Goal: Task Accomplishment & Management: Use online tool/utility

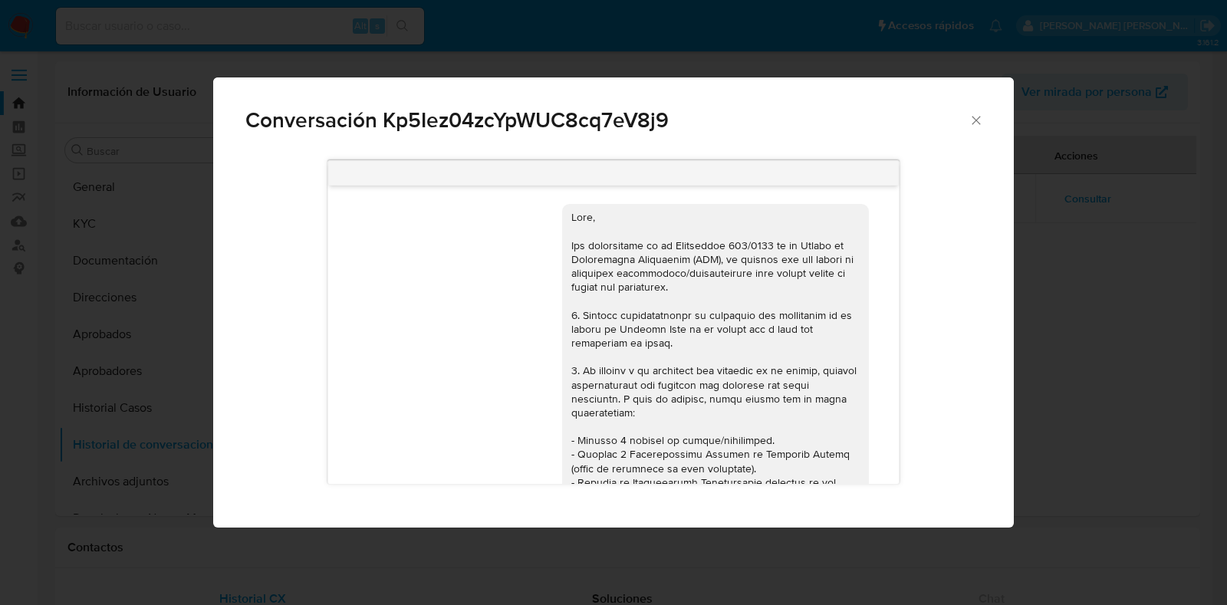
select select "10"
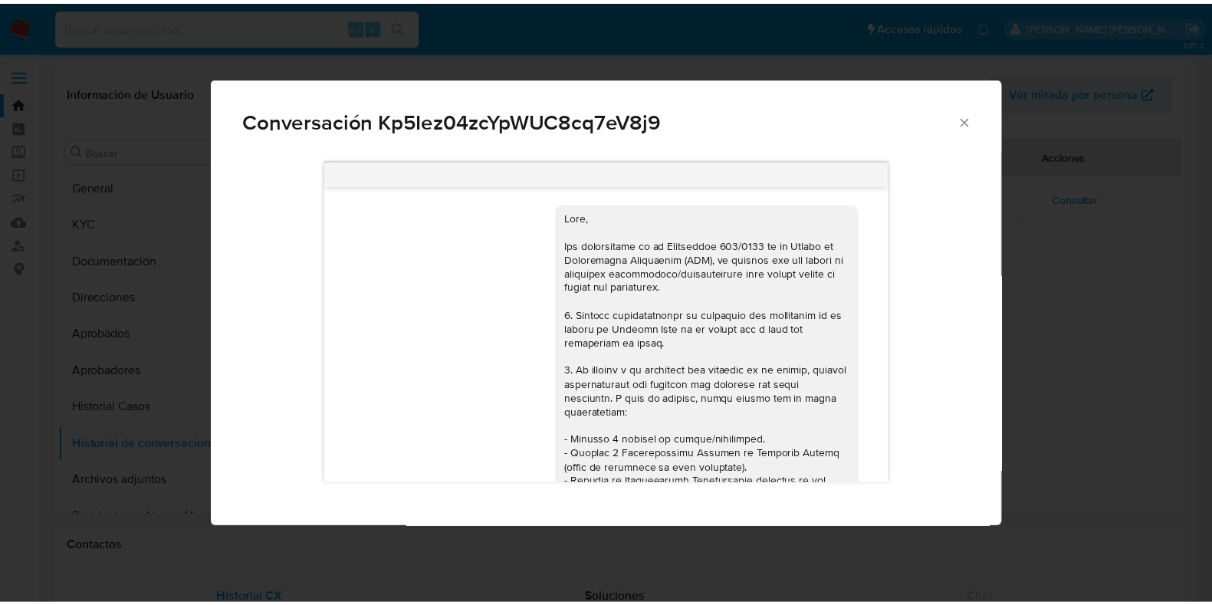
scroll to position [344, 0]
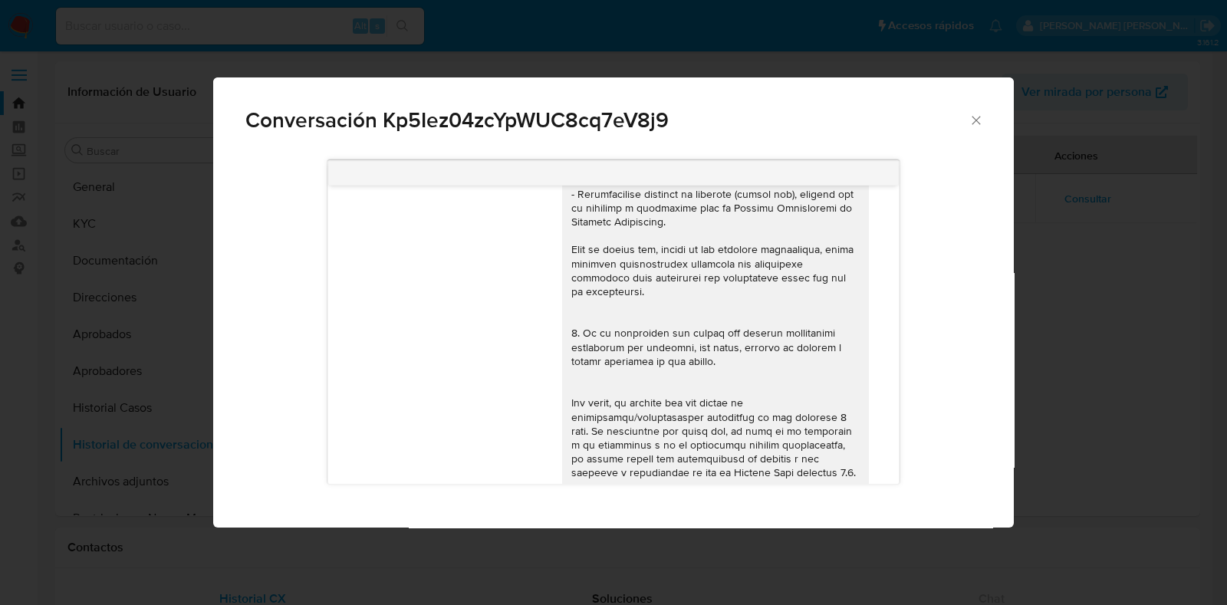
drag, startPoint x: 982, startPoint y: 114, endPoint x: 897, endPoint y: 107, distance: 85.4
click at [982, 114] on icon "Cerrar" at bounding box center [976, 120] width 15 height 15
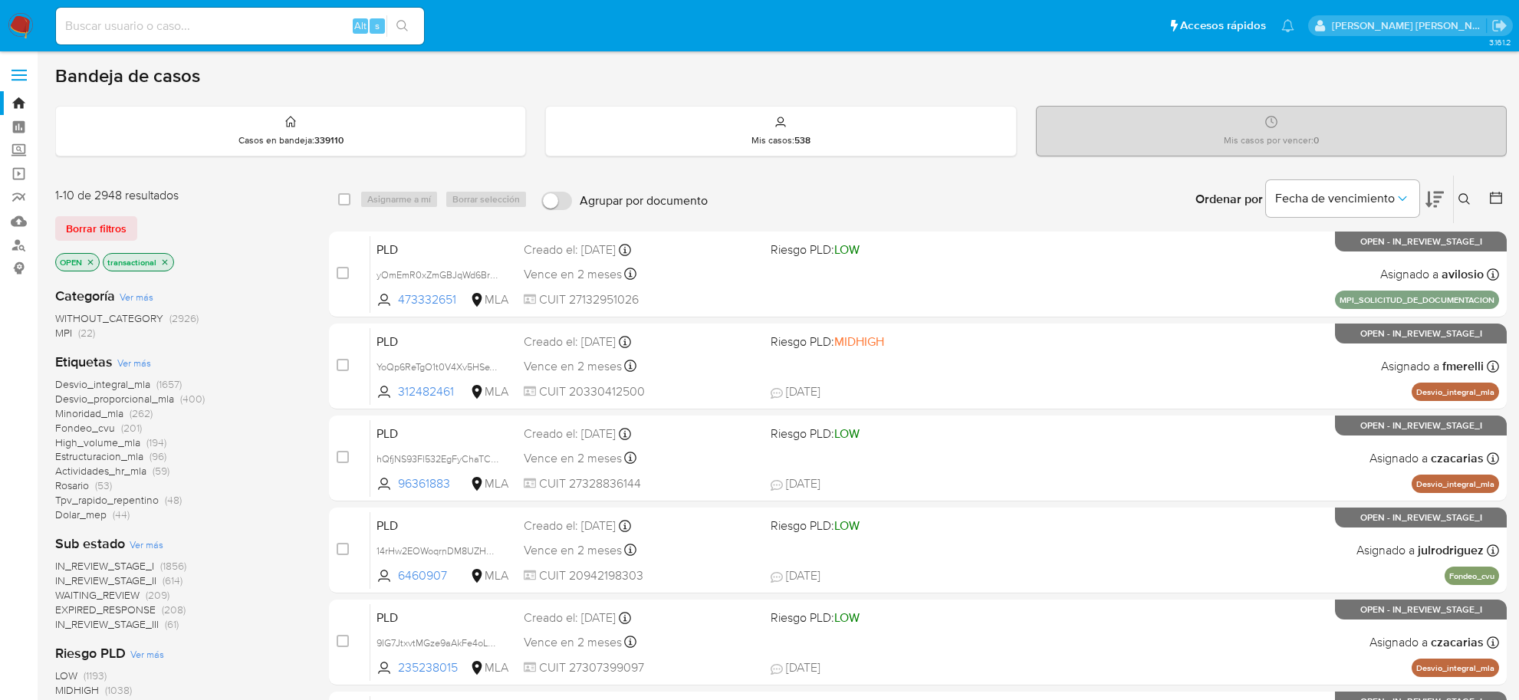
scroll to position [383, 0]
click at [215, 33] on input at bounding box center [240, 26] width 368 height 20
paste input "104436600"
type input "104436600"
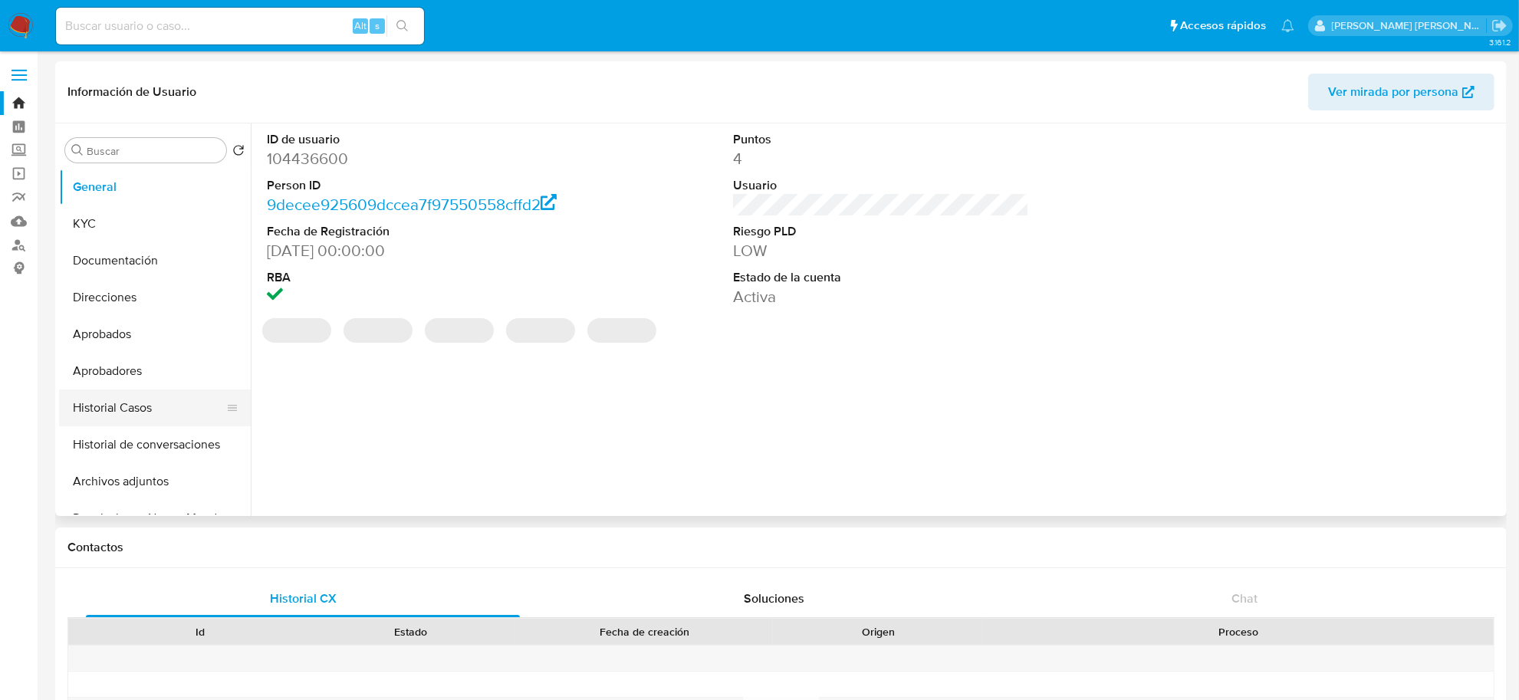
select select "10"
click at [136, 415] on button "Historial Casos" at bounding box center [148, 408] width 179 height 37
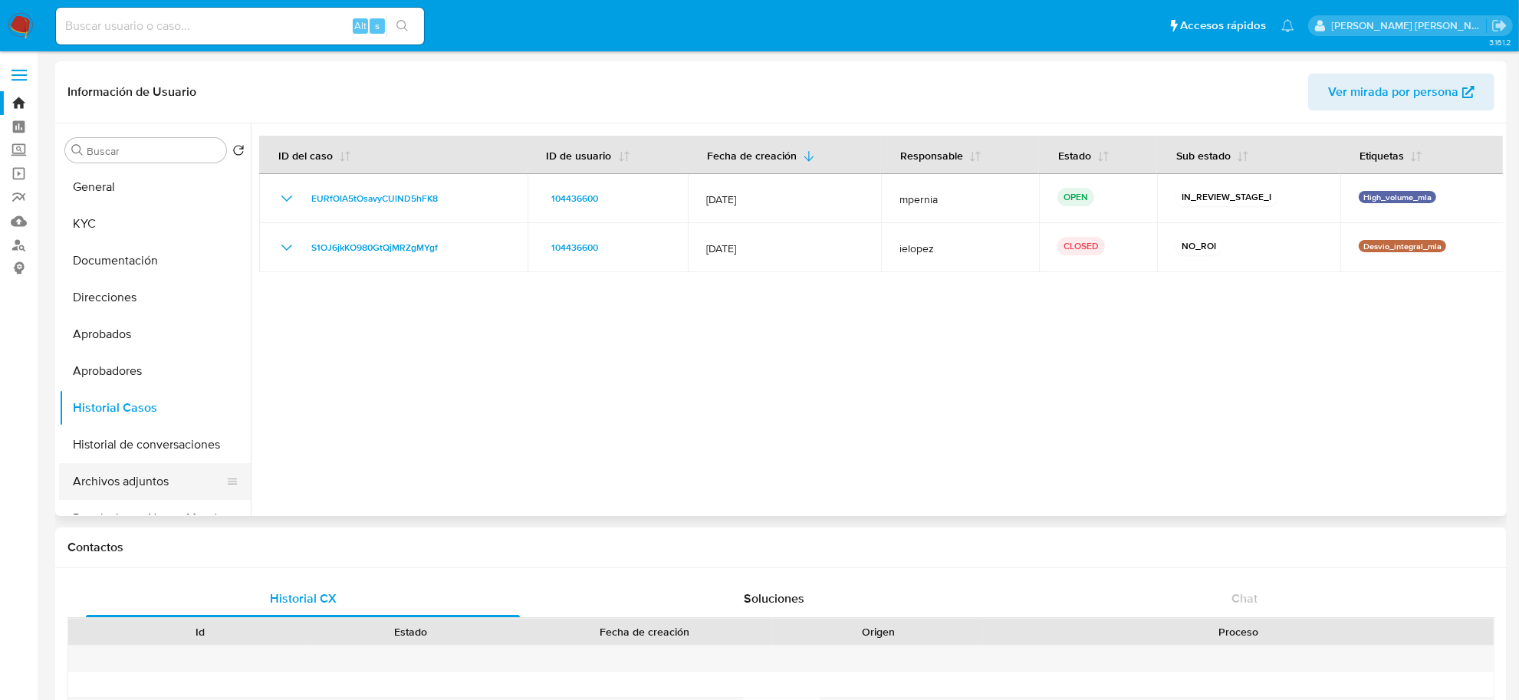
click at [163, 483] on button "Archivos adjuntos" at bounding box center [148, 481] width 179 height 37
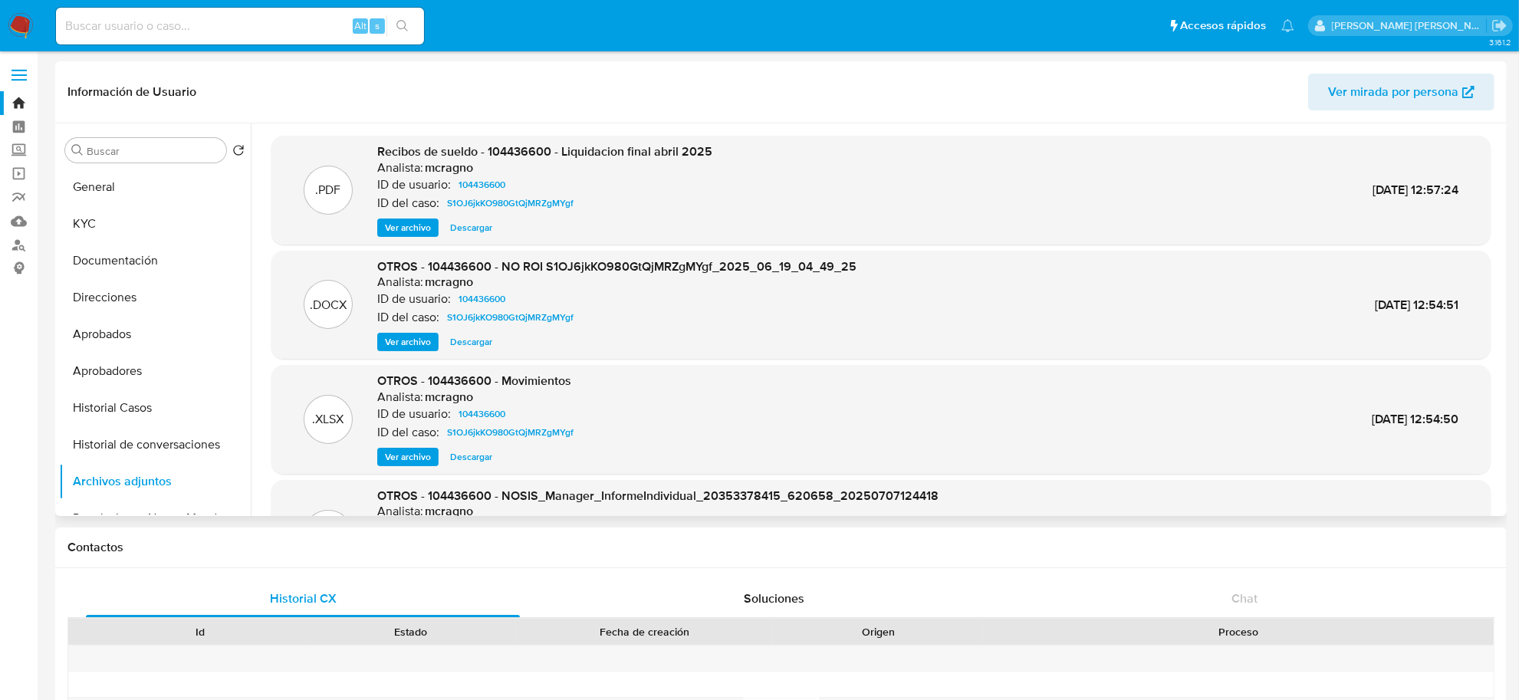
click at [410, 350] on span "Ver archivo" at bounding box center [408, 341] width 46 height 15
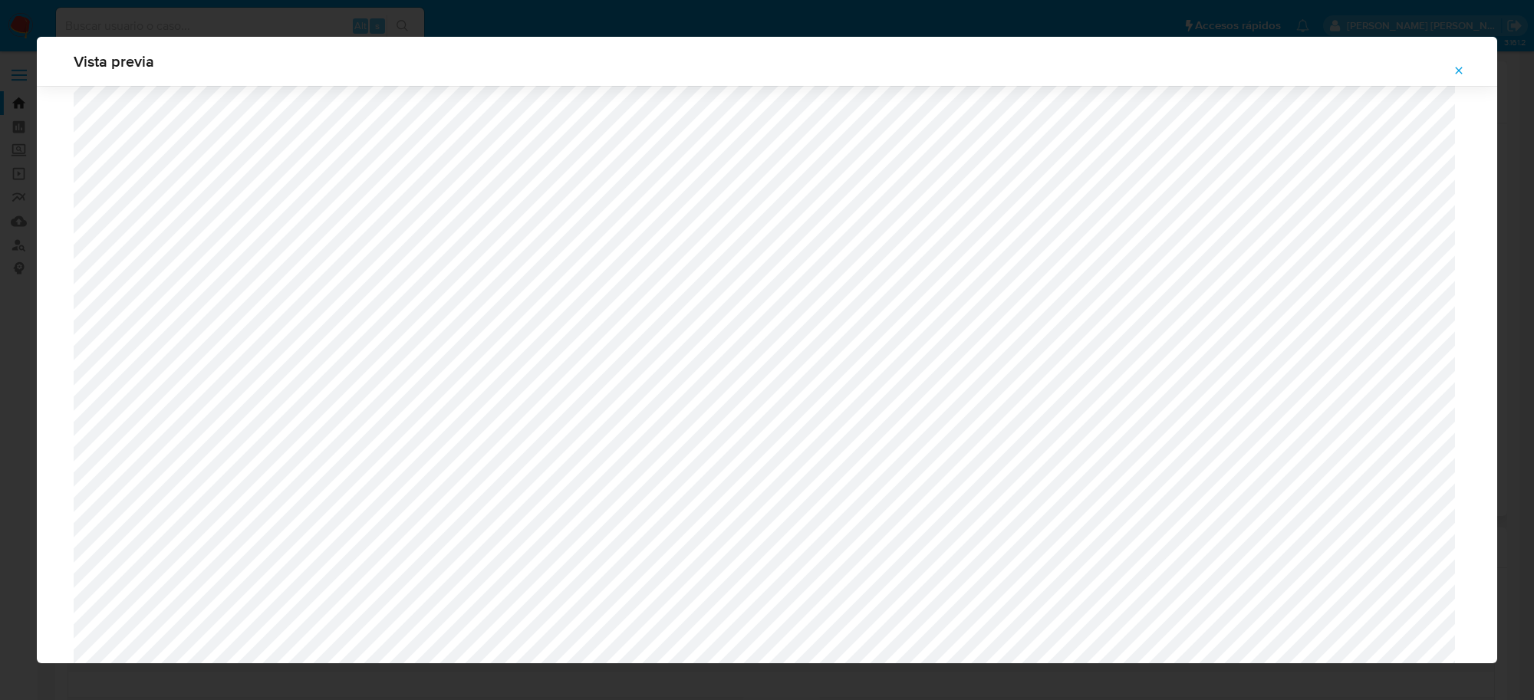
scroll to position [353, 0]
click at [1463, 71] on icon "Attachment preview" at bounding box center [1459, 70] width 12 height 12
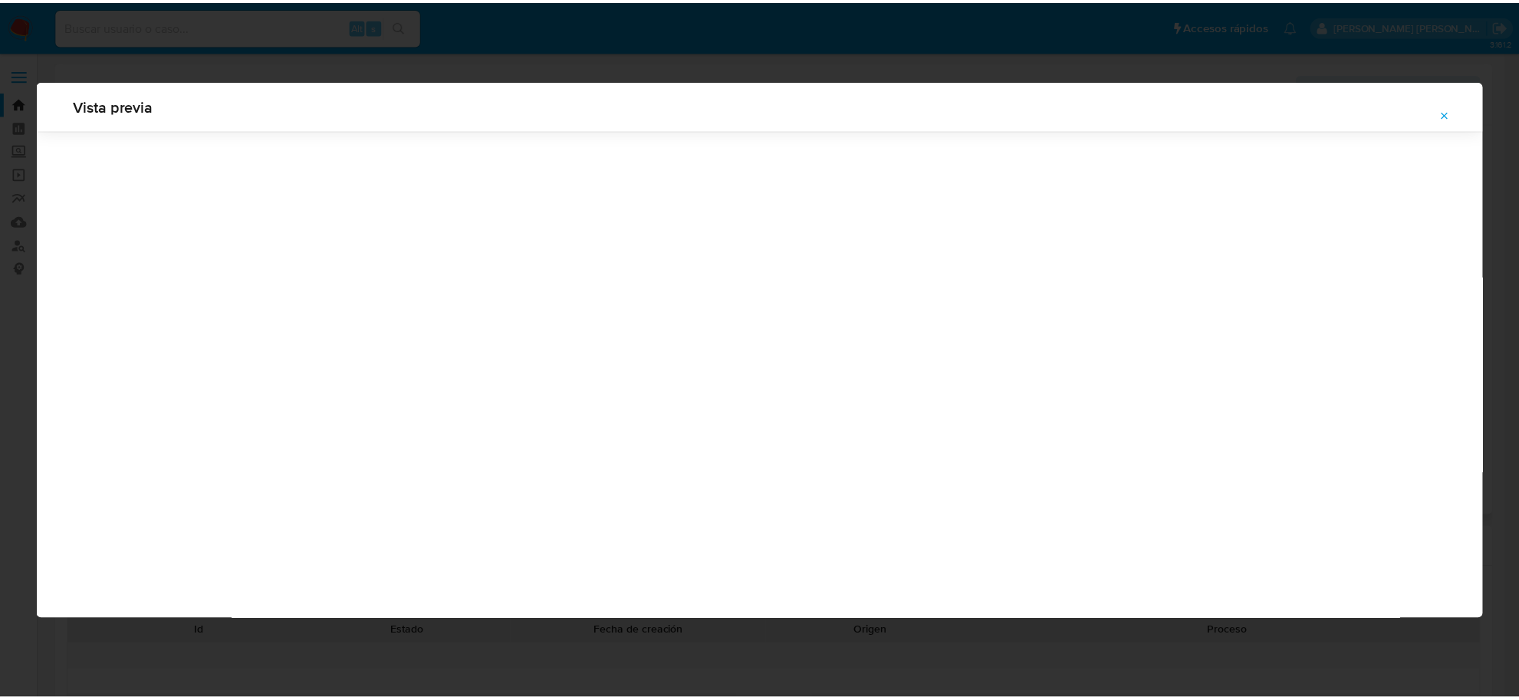
scroll to position [0, 0]
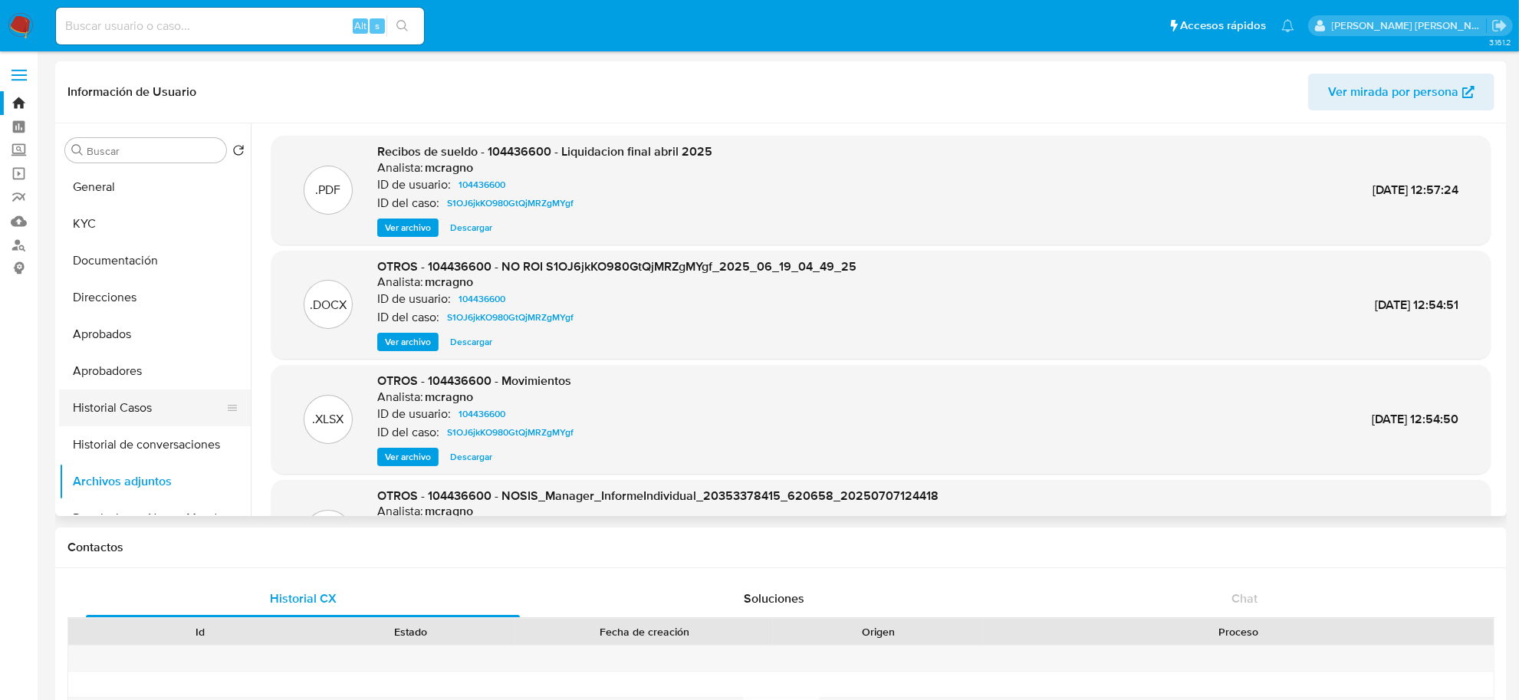
click at [120, 400] on button "Historial Casos" at bounding box center [148, 408] width 179 height 37
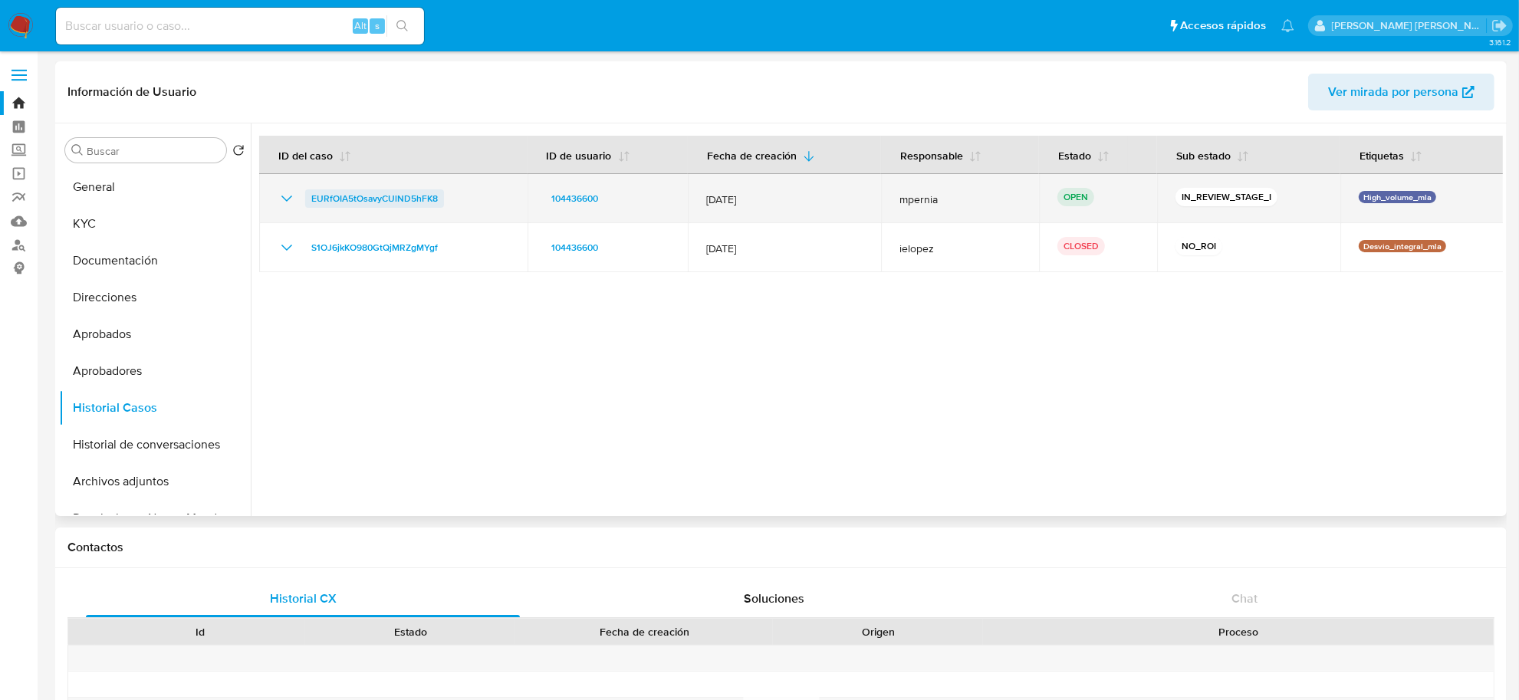
click at [332, 200] on span "EURfOIA5tOsavyCUlND5hFK8" at bounding box center [374, 198] width 127 height 18
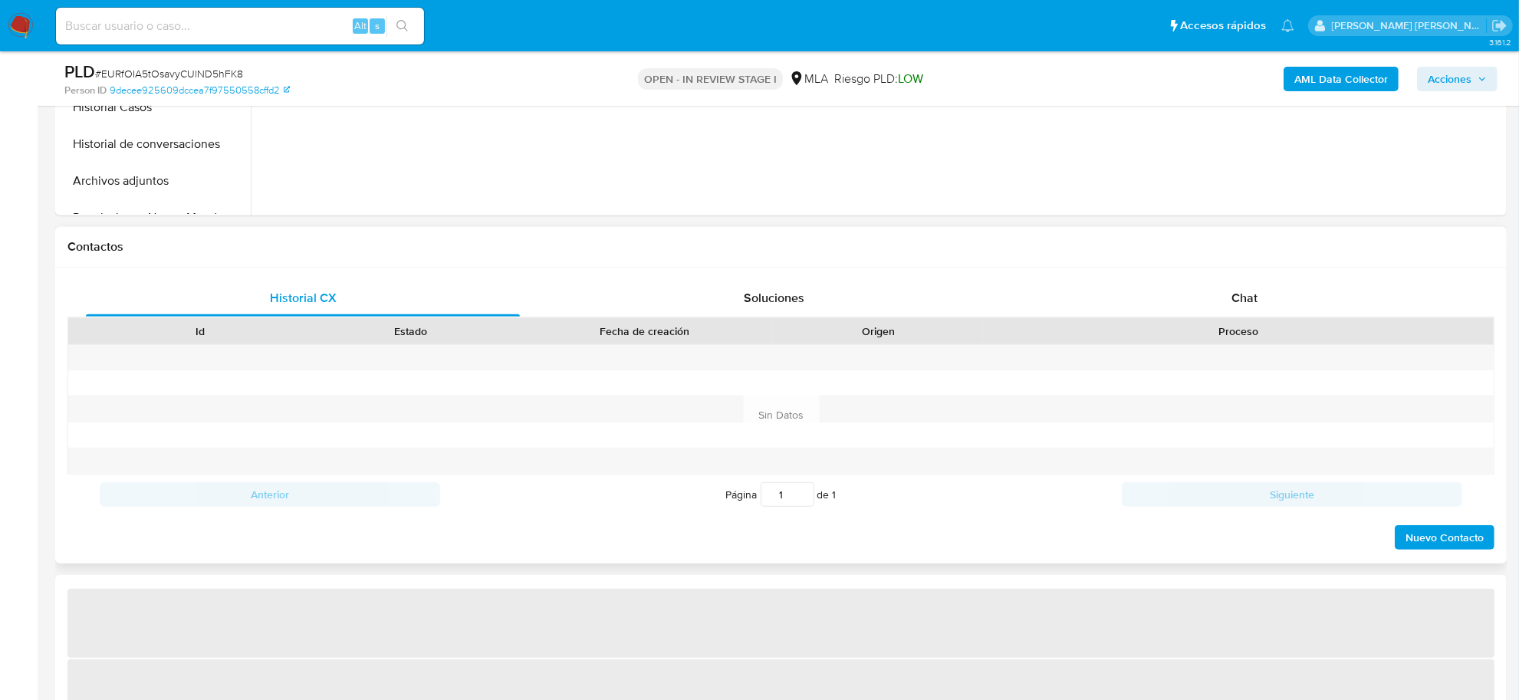
select select "10"
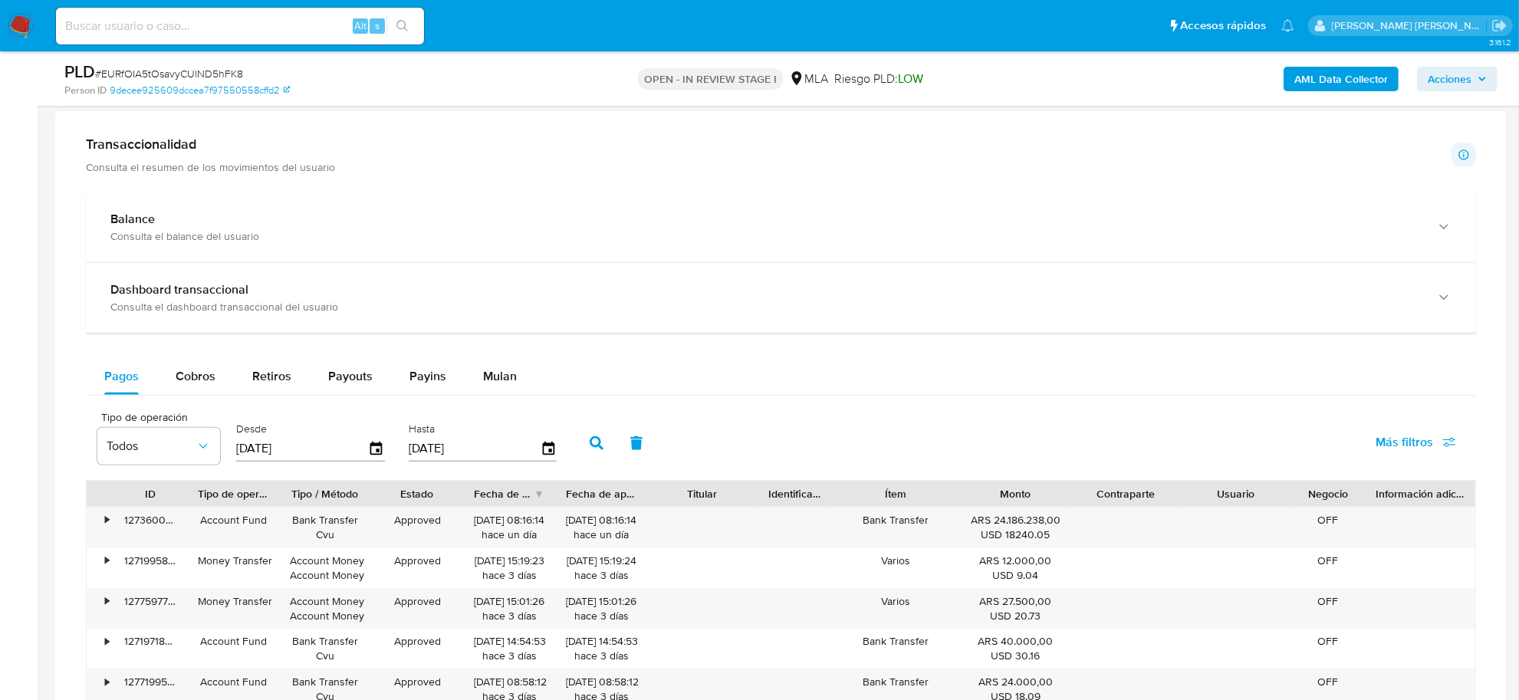
scroll to position [1150, 0]
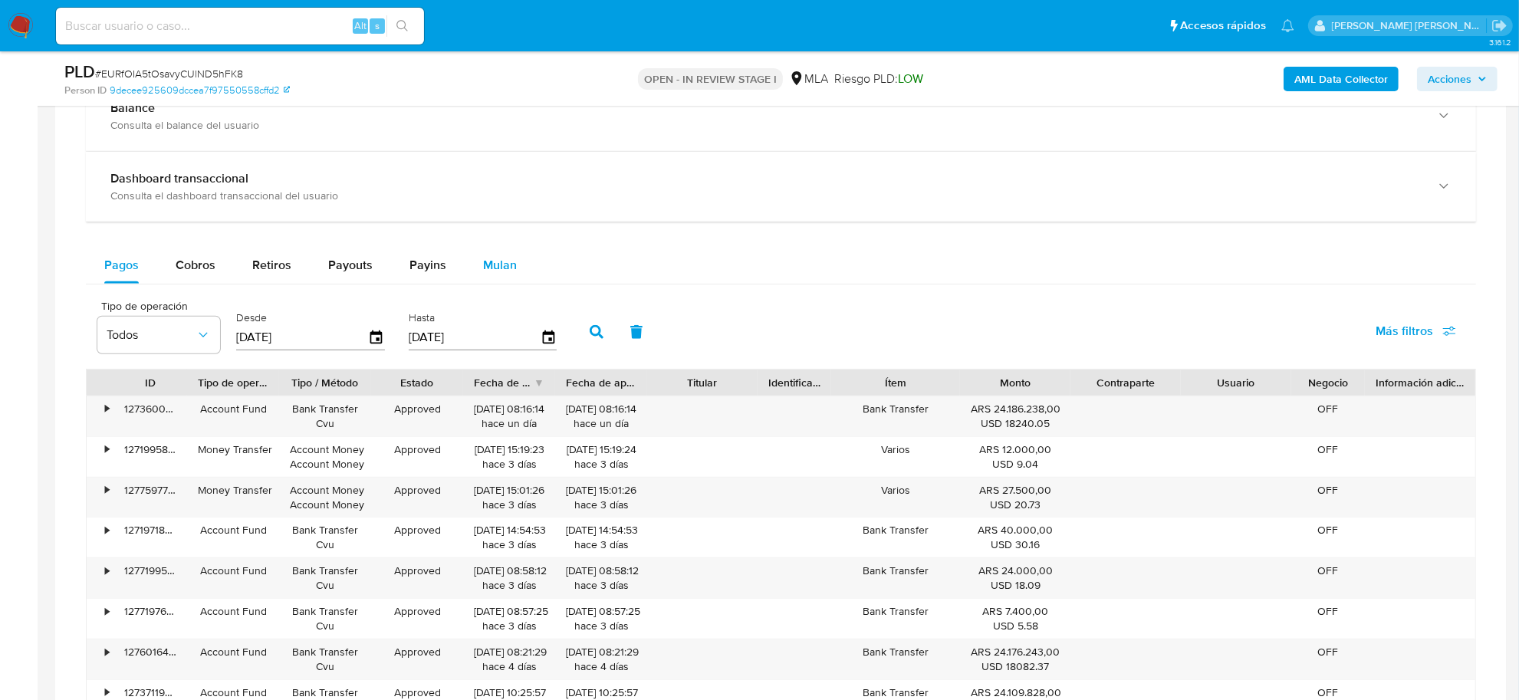
click at [485, 274] on span "Mulan" at bounding box center [500, 265] width 34 height 18
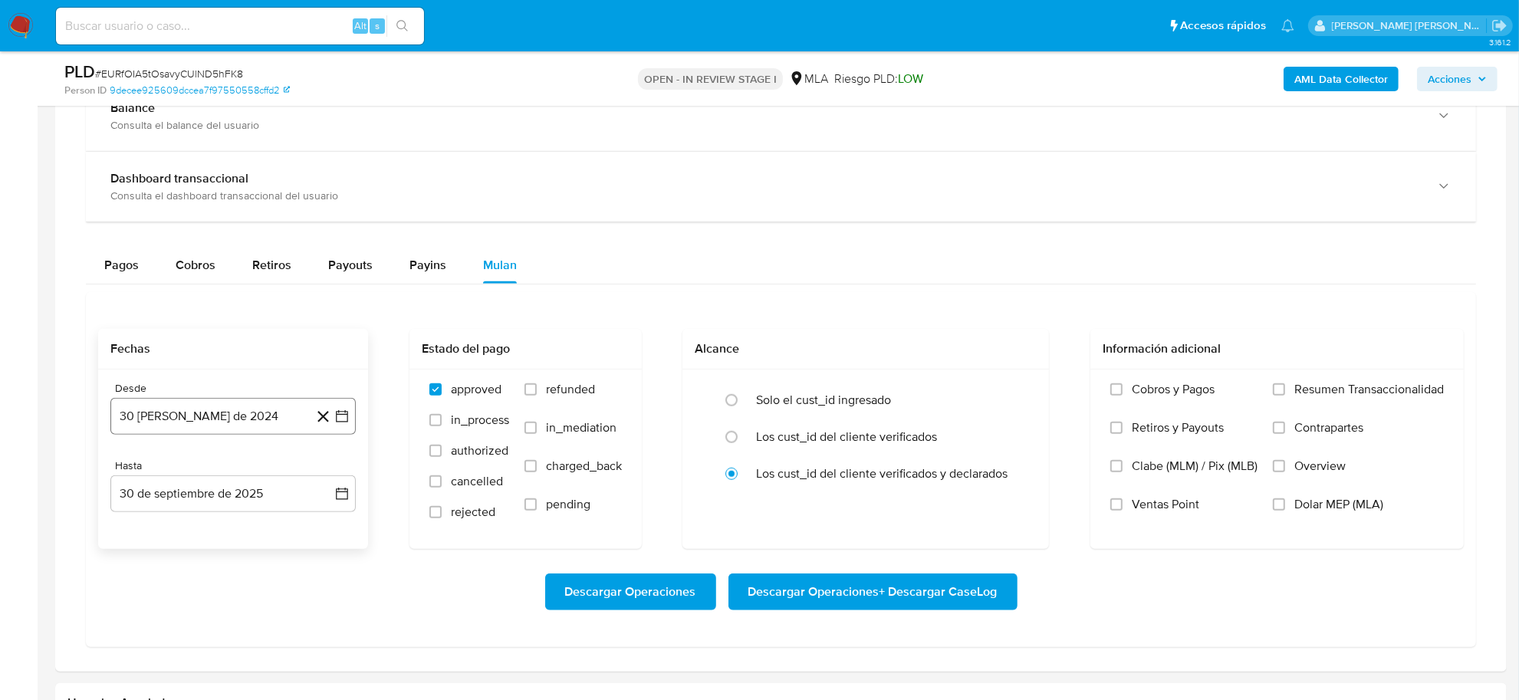
click at [205, 419] on button "30 [PERSON_NAME] de 2024" at bounding box center [232, 416] width 245 height 37
click at [242, 469] on span "agosto 2024" at bounding box center [226, 471] width 70 height 15
click at [324, 472] on icon "Año siguiente" at bounding box center [325, 471] width 18 height 18
click at [295, 577] on span "jun" at bounding box center [298, 570] width 18 height 12
click at [319, 209] on button "1" at bounding box center [325, 209] width 25 height 25
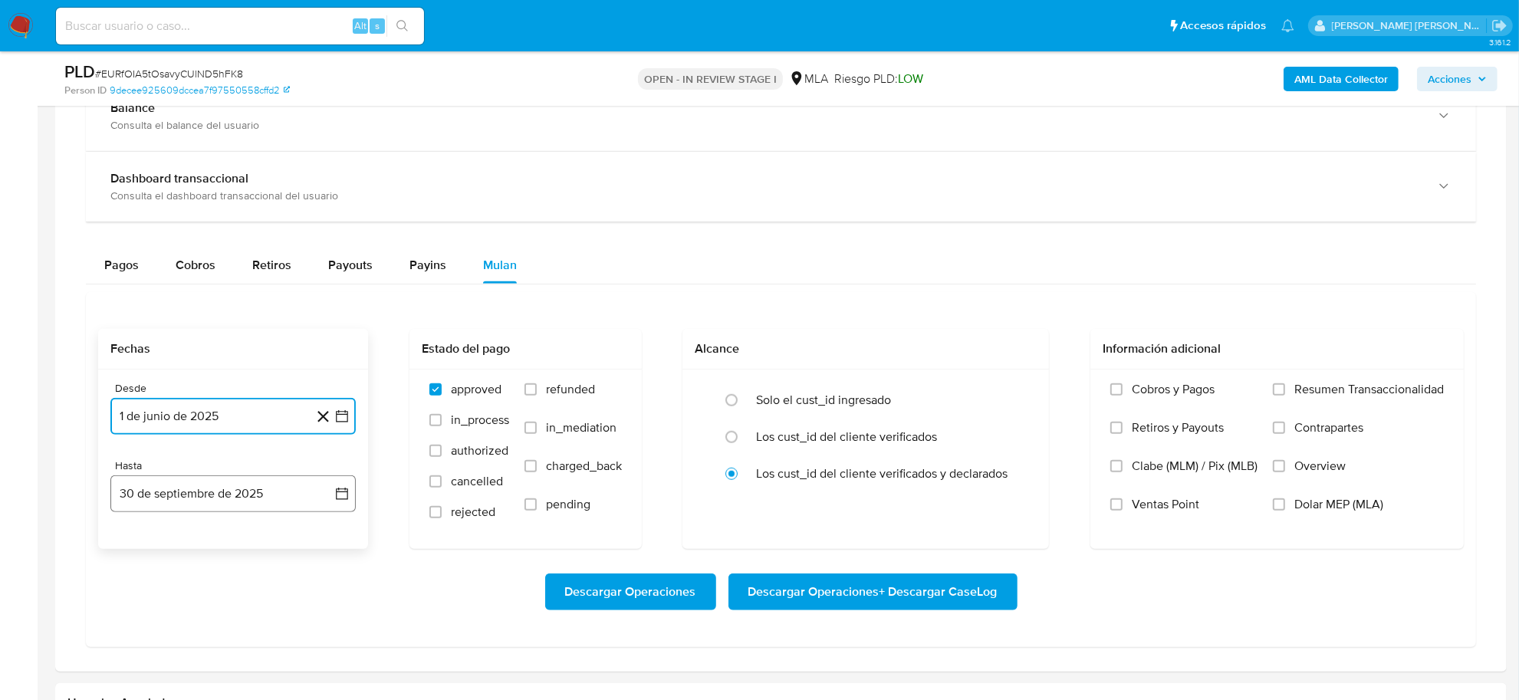
click at [254, 488] on button "30 de septiembre de 2025" at bounding box center [232, 493] width 245 height 37
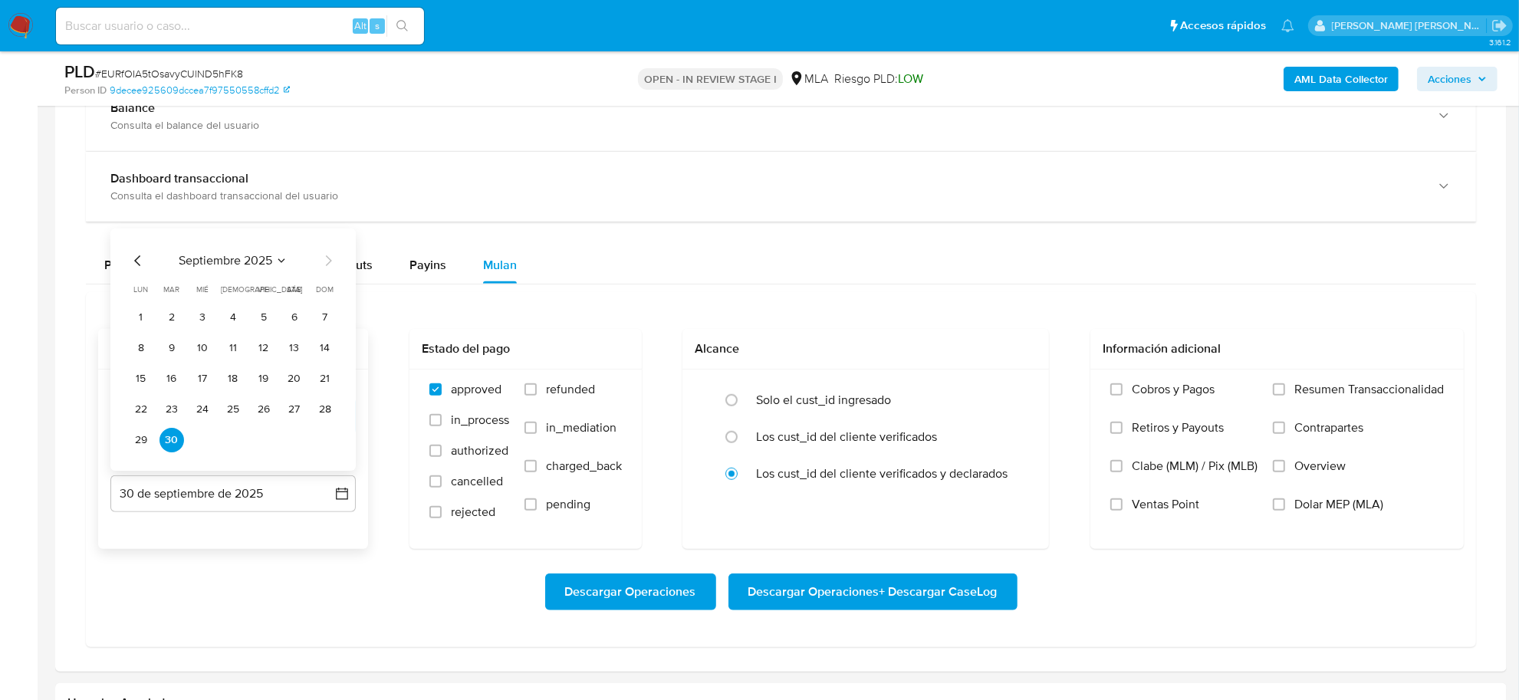
click at [142, 255] on icon "Mes anterior" at bounding box center [138, 261] width 18 height 18
click at [326, 442] on button "31" at bounding box center [325, 440] width 25 height 25
click at [556, 393] on span "refunded" at bounding box center [570, 389] width 49 height 15
click at [537, 393] on input "refunded" at bounding box center [531, 389] width 12 height 12
checkbox input "true"
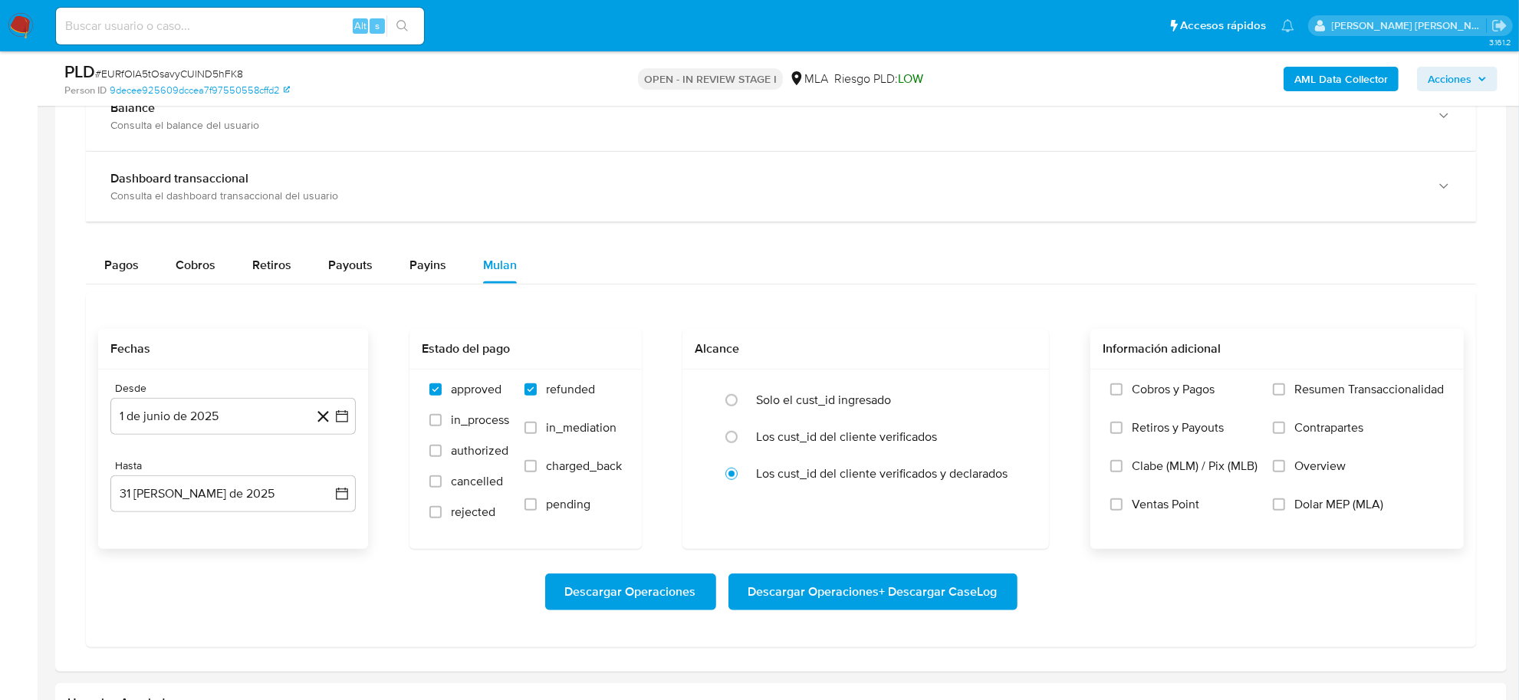
click at [1289, 514] on label "Dolar MEP (MLA)" at bounding box center [1358, 516] width 171 height 38
click at [1285, 511] on input "Dolar MEP (MLA)" at bounding box center [1279, 504] width 12 height 12
click at [948, 596] on span "Descargar Operaciones + Descargar CaseLog" at bounding box center [872, 592] width 249 height 34
